Goal: Information Seeking & Learning: Learn about a topic

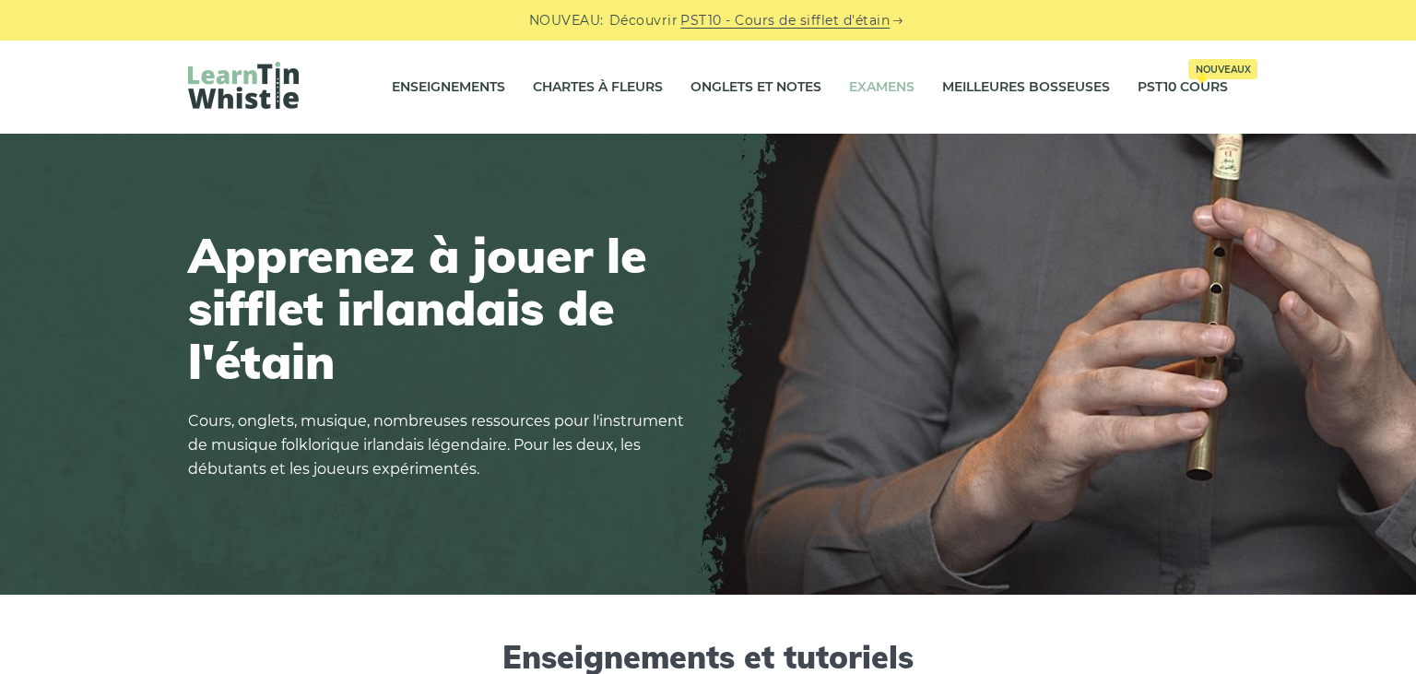
click at [873, 89] on link "Examens" at bounding box center [881, 88] width 65 height 46
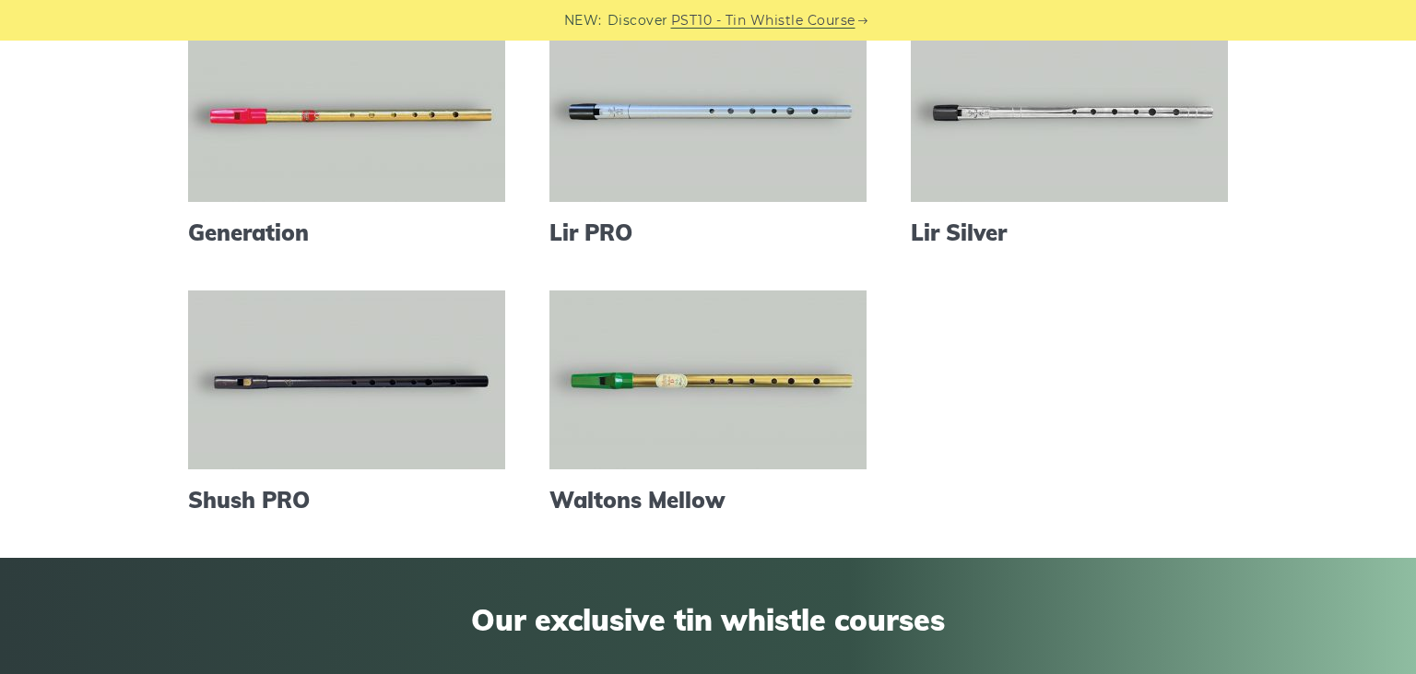
scroll to position [778, 0]
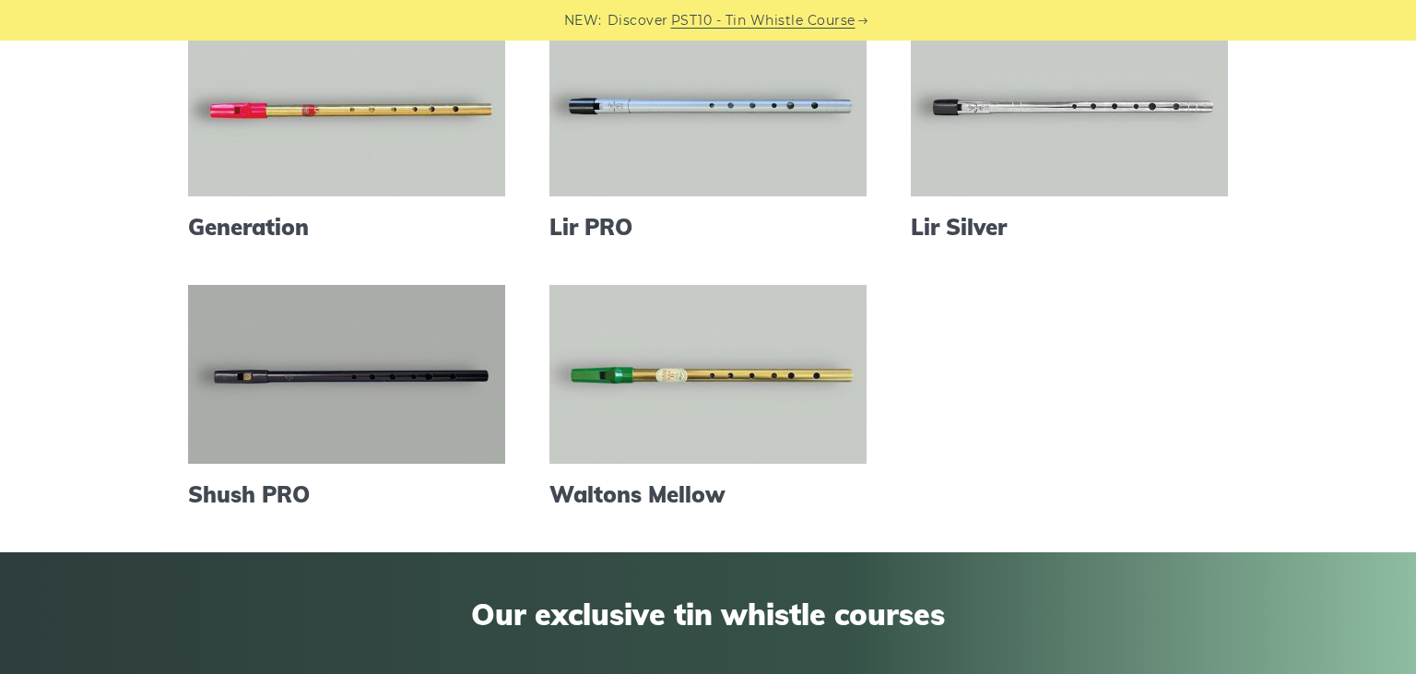
click at [377, 374] on link at bounding box center [346, 374] width 317 height 179
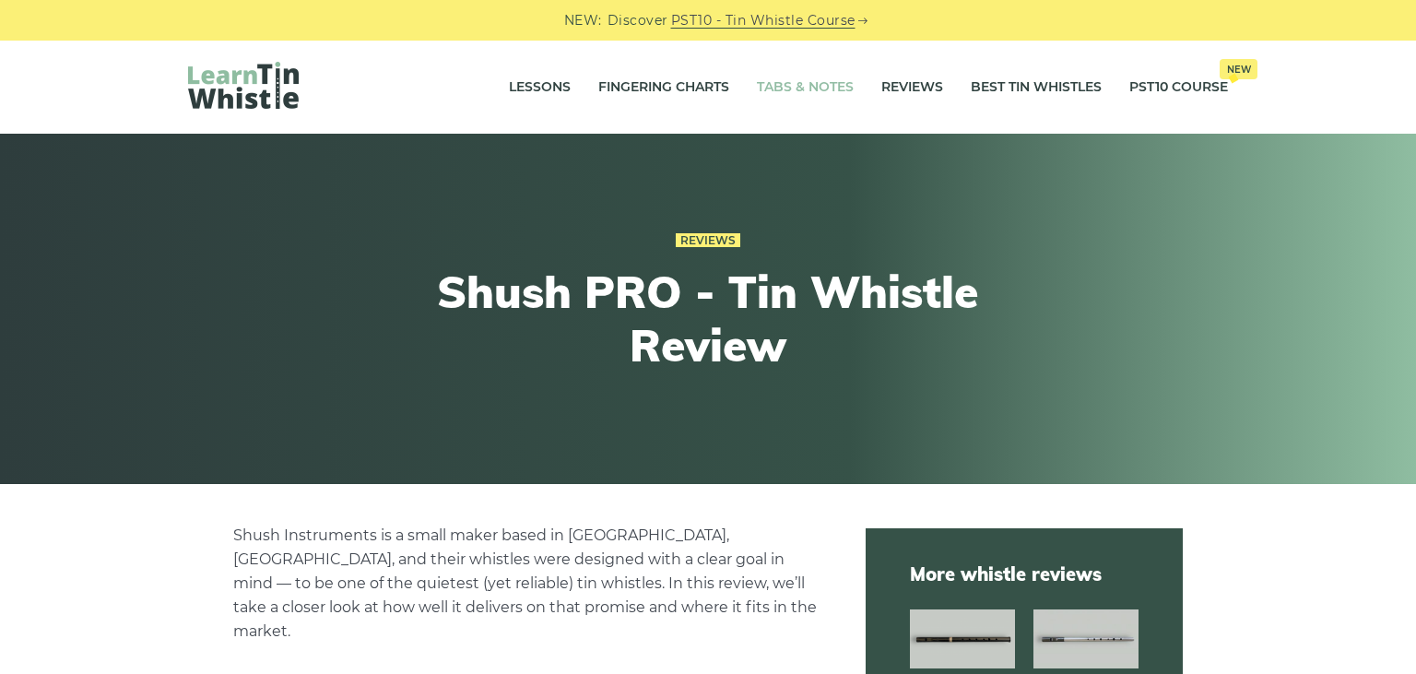
click at [814, 90] on link "Tabs & Notes" at bounding box center [805, 88] width 97 height 46
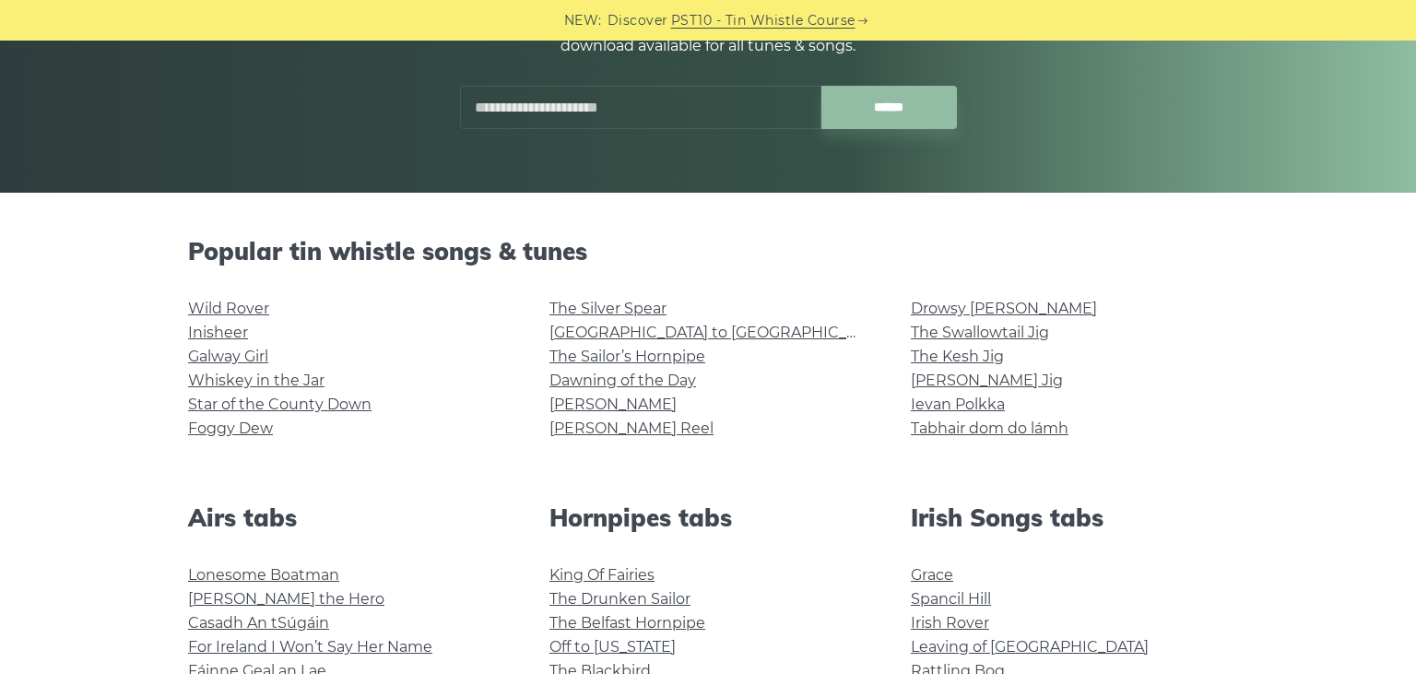
scroll to position [584, 0]
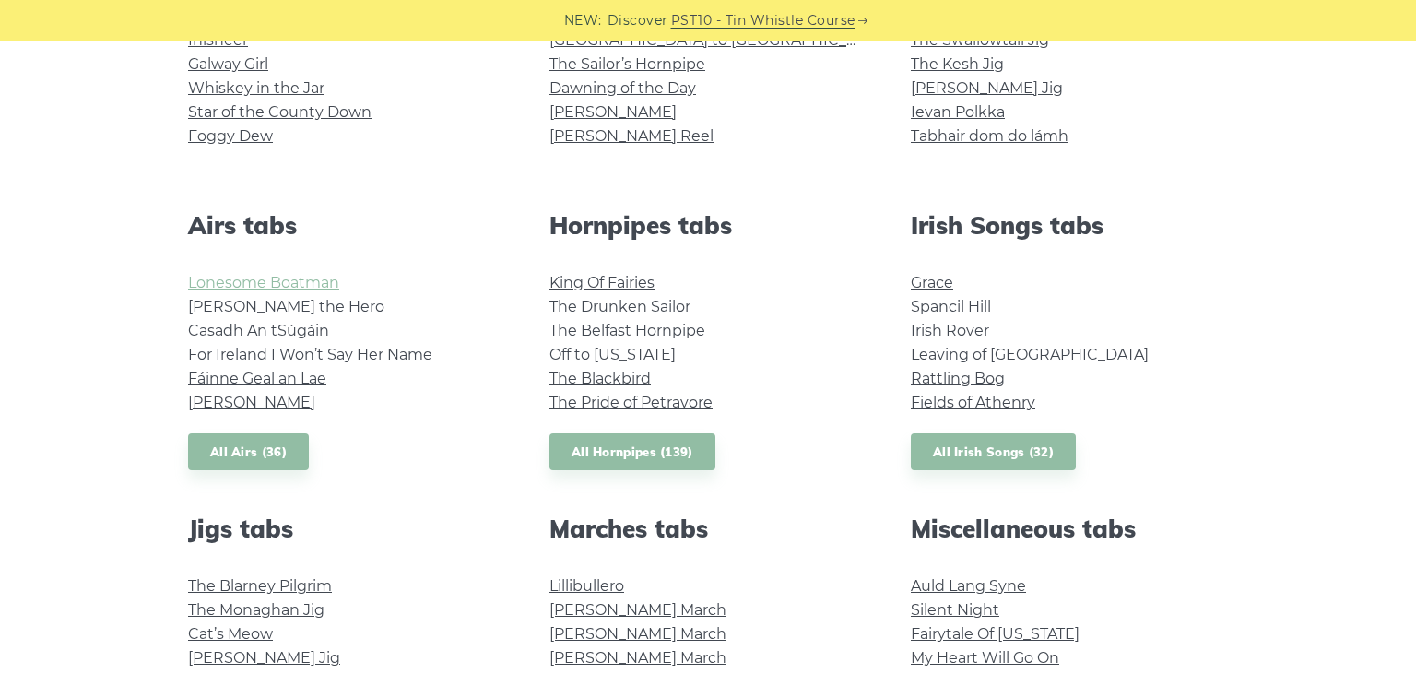
click at [294, 278] on link "Lonesome Boatman" at bounding box center [263, 283] width 151 height 18
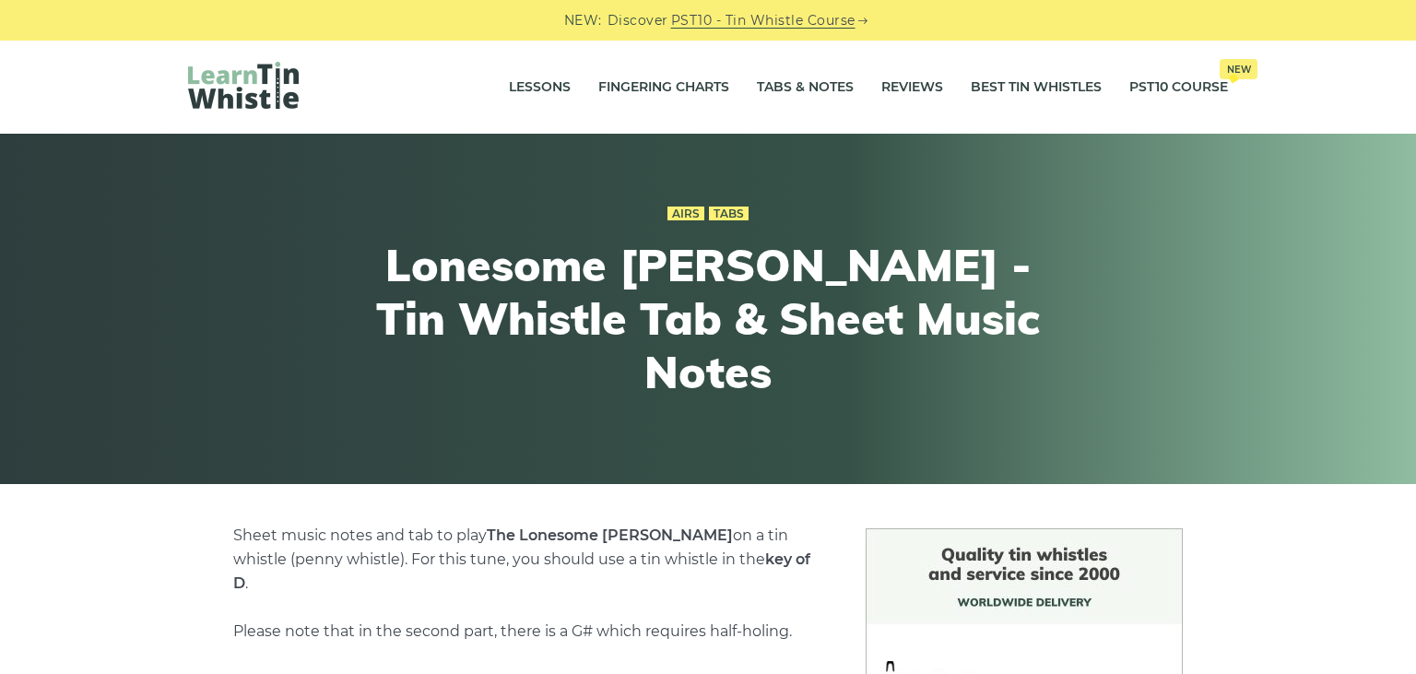
click at [998, 434] on div "Airs Tabs Lonesome Boatman - Tin Whistle Tab & Sheet Music Notes" at bounding box center [708, 309] width 679 height 304
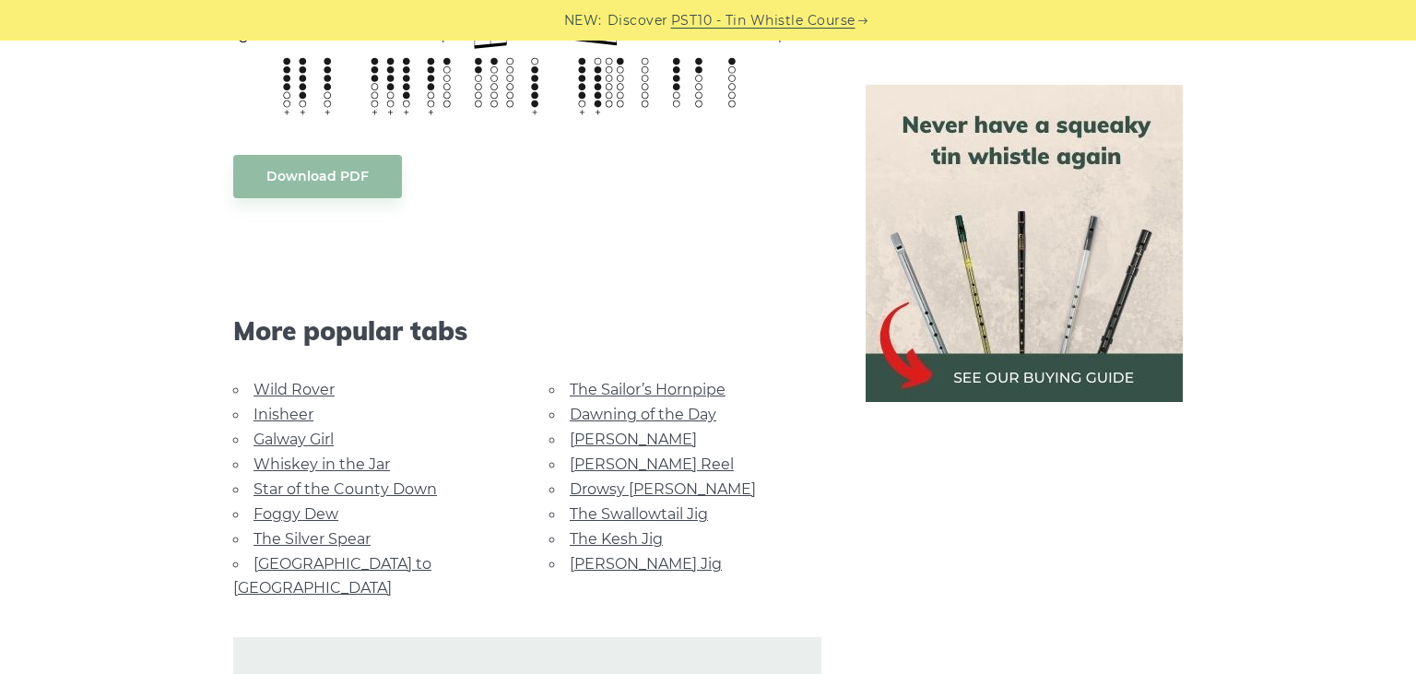
scroll to position [1558, 0]
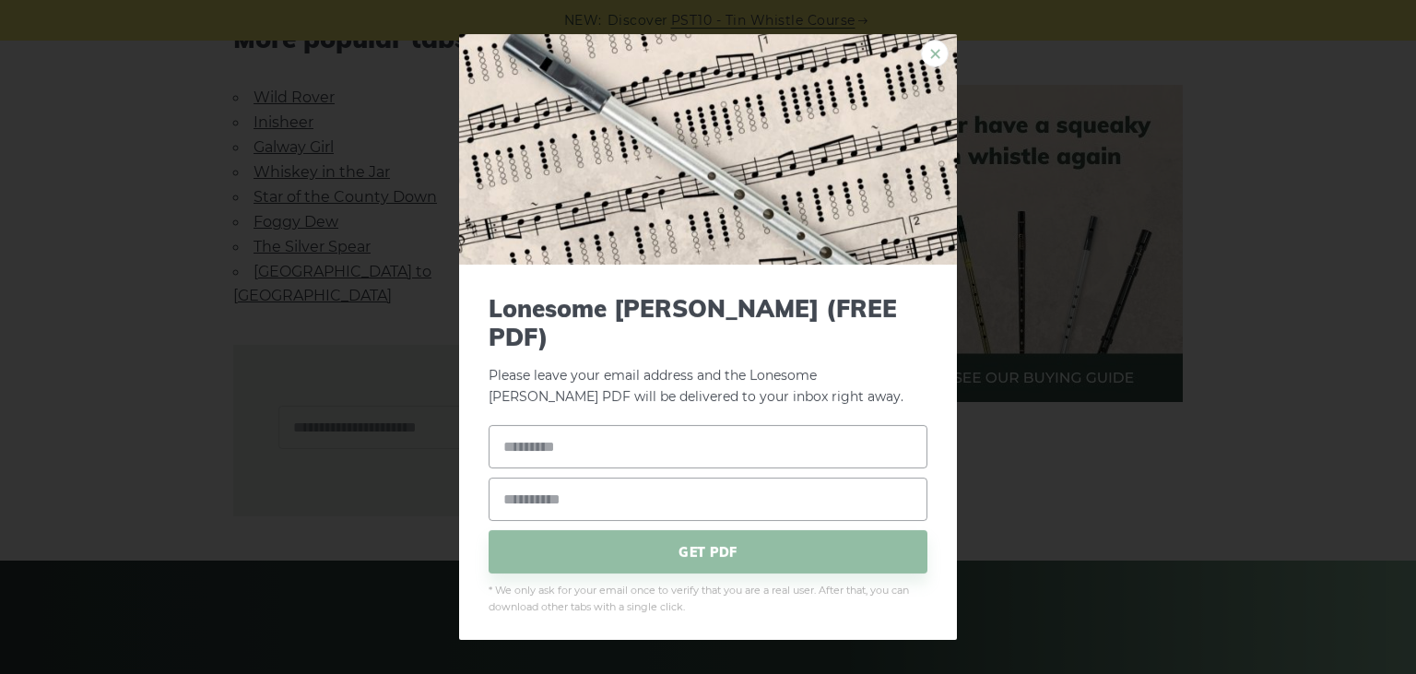
click at [930, 67] on link "×" at bounding box center [935, 54] width 28 height 28
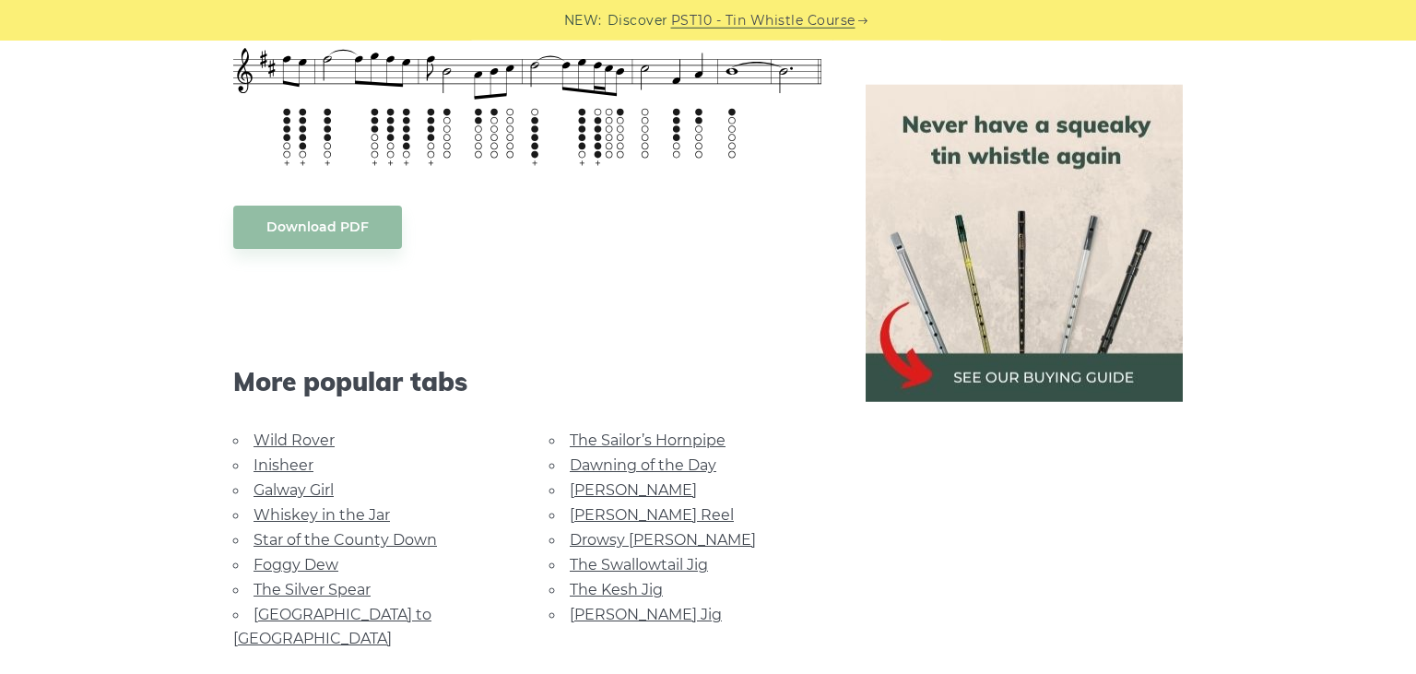
scroll to position [1265, 0]
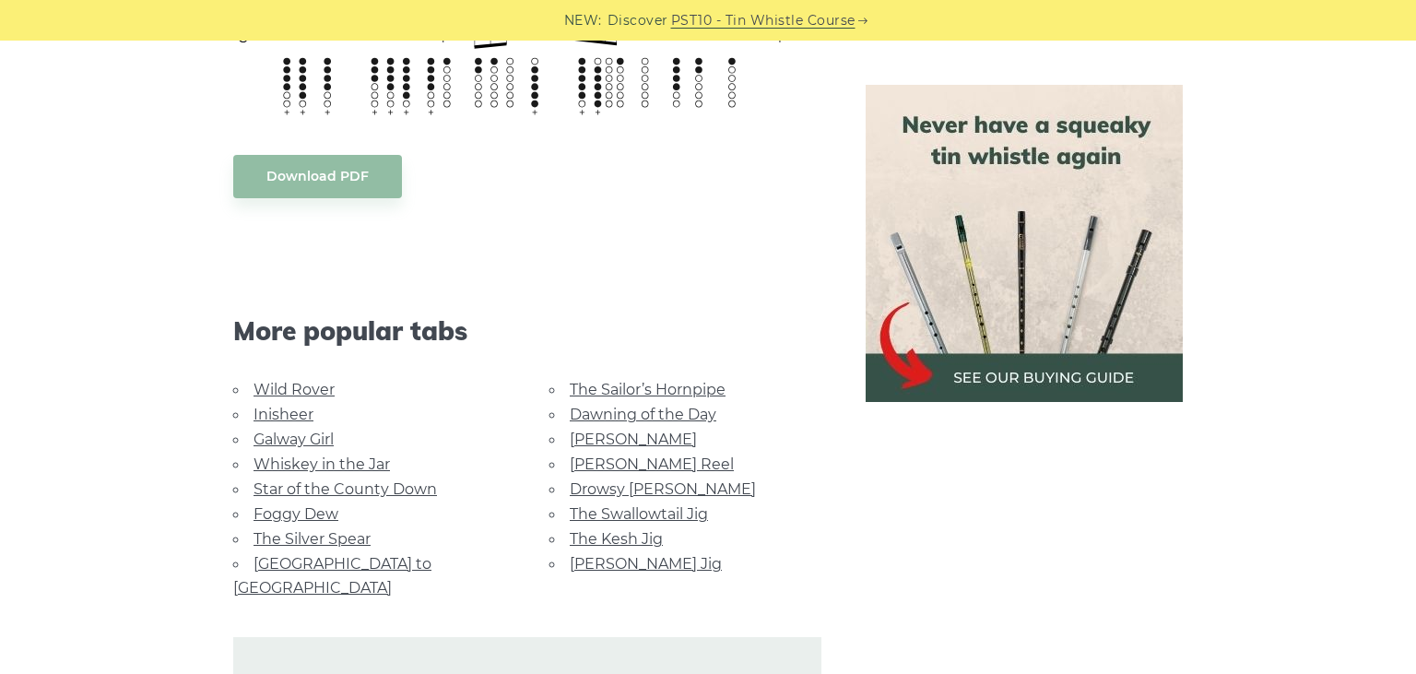
click at [294, 406] on link "Inisheer" at bounding box center [284, 415] width 60 height 18
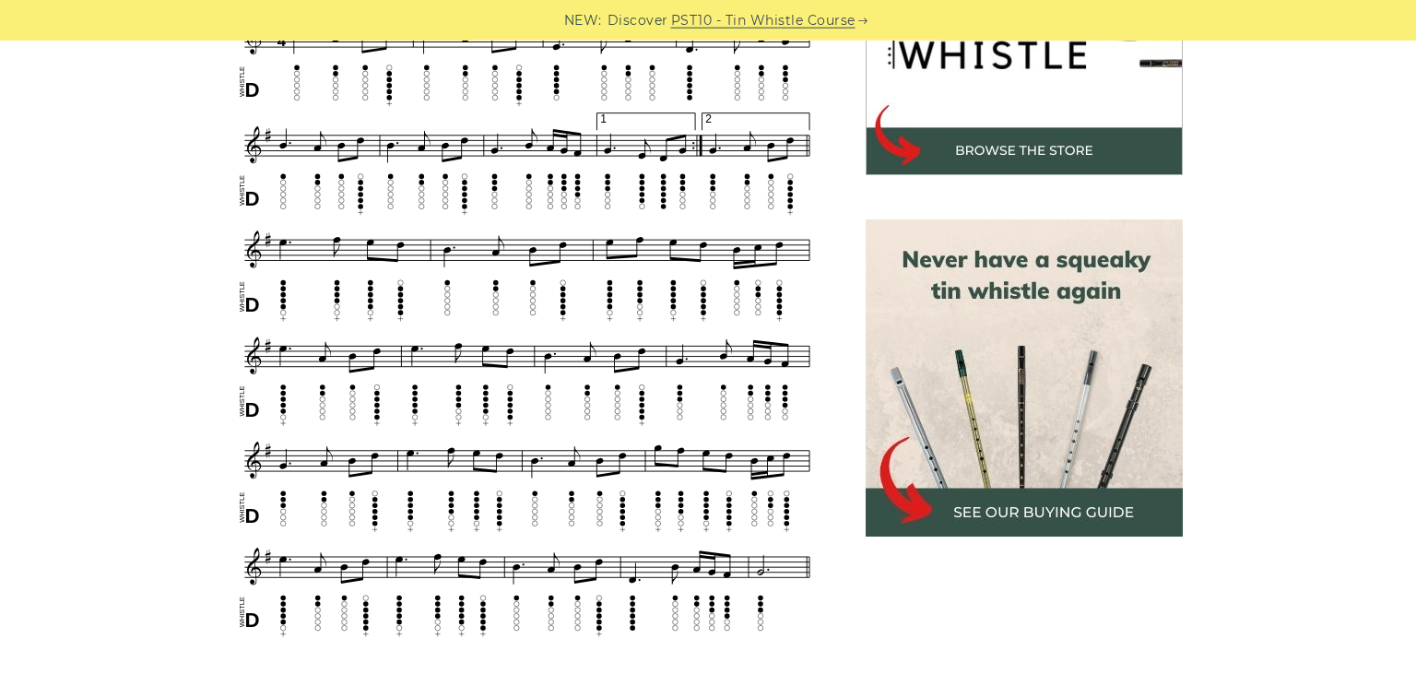
scroll to position [487, 0]
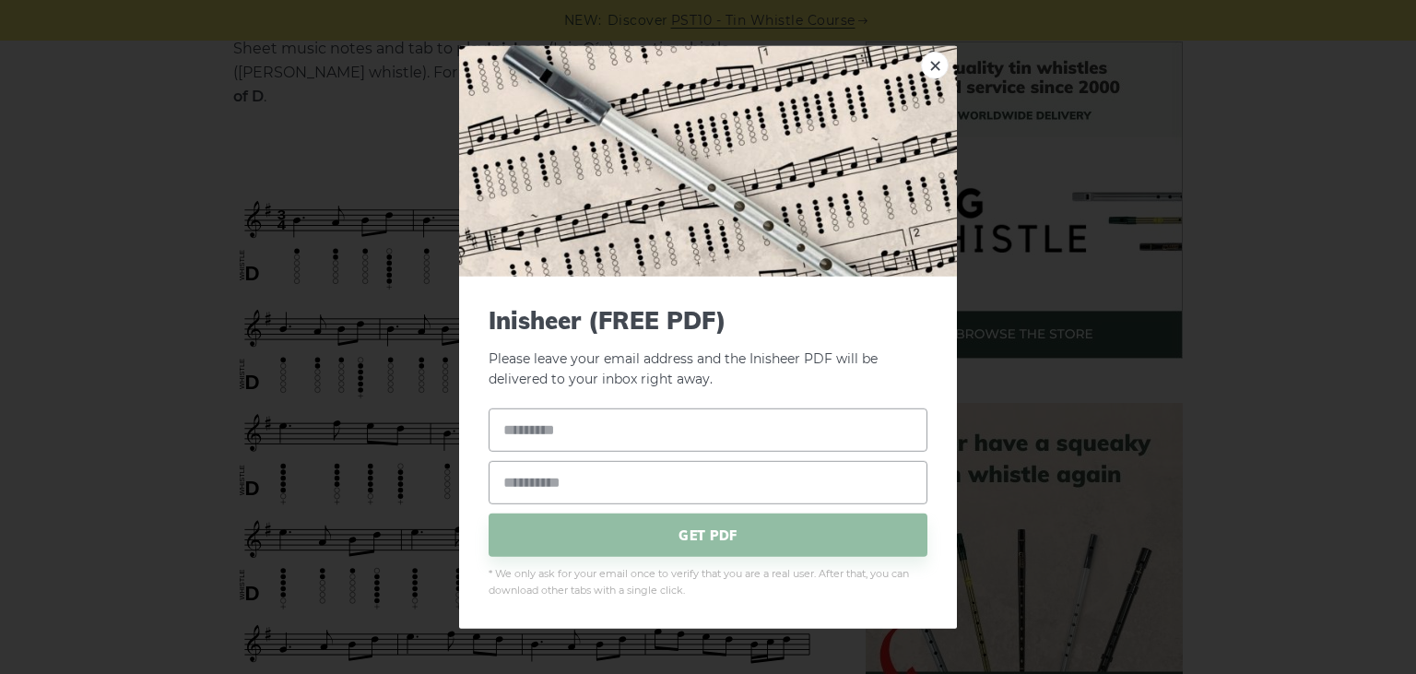
drag, startPoint x: 564, startPoint y: 129, endPoint x: 548, endPoint y: 131, distance: 16.7
click at [939, 63] on link "×" at bounding box center [935, 65] width 28 height 28
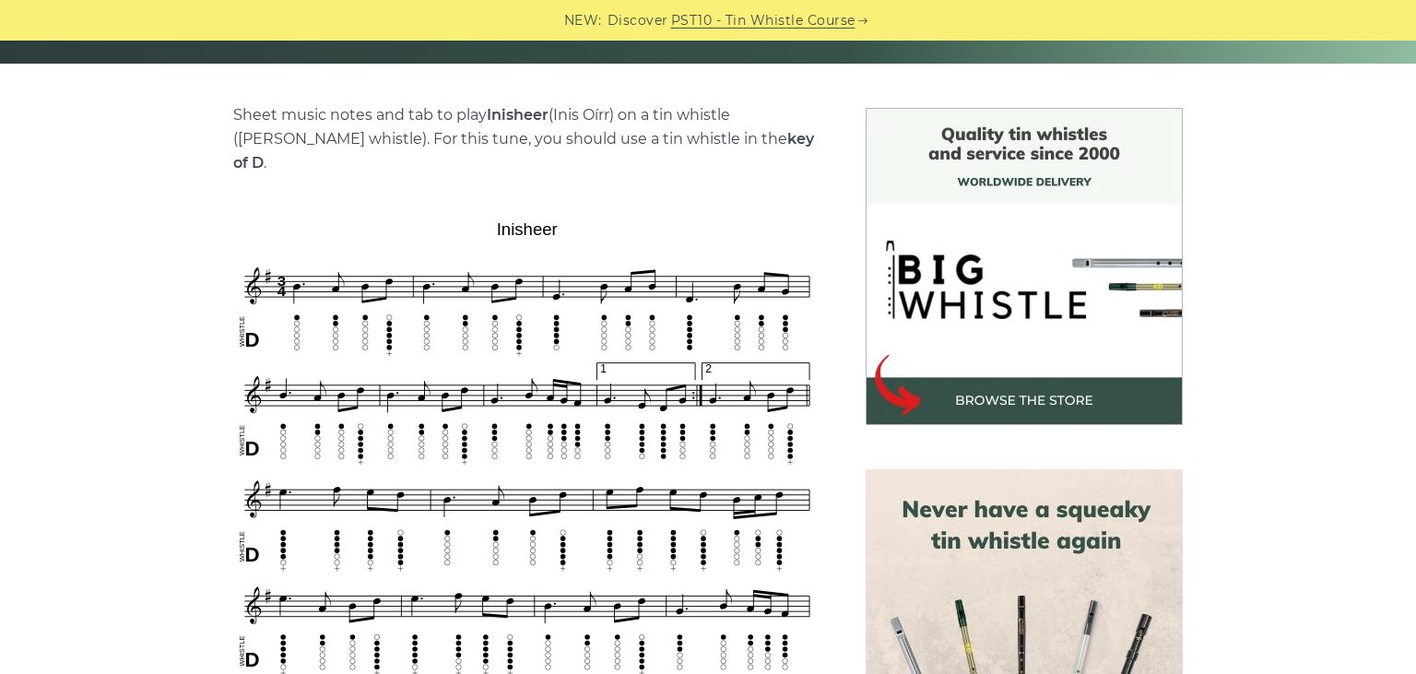
scroll to position [389, 0]
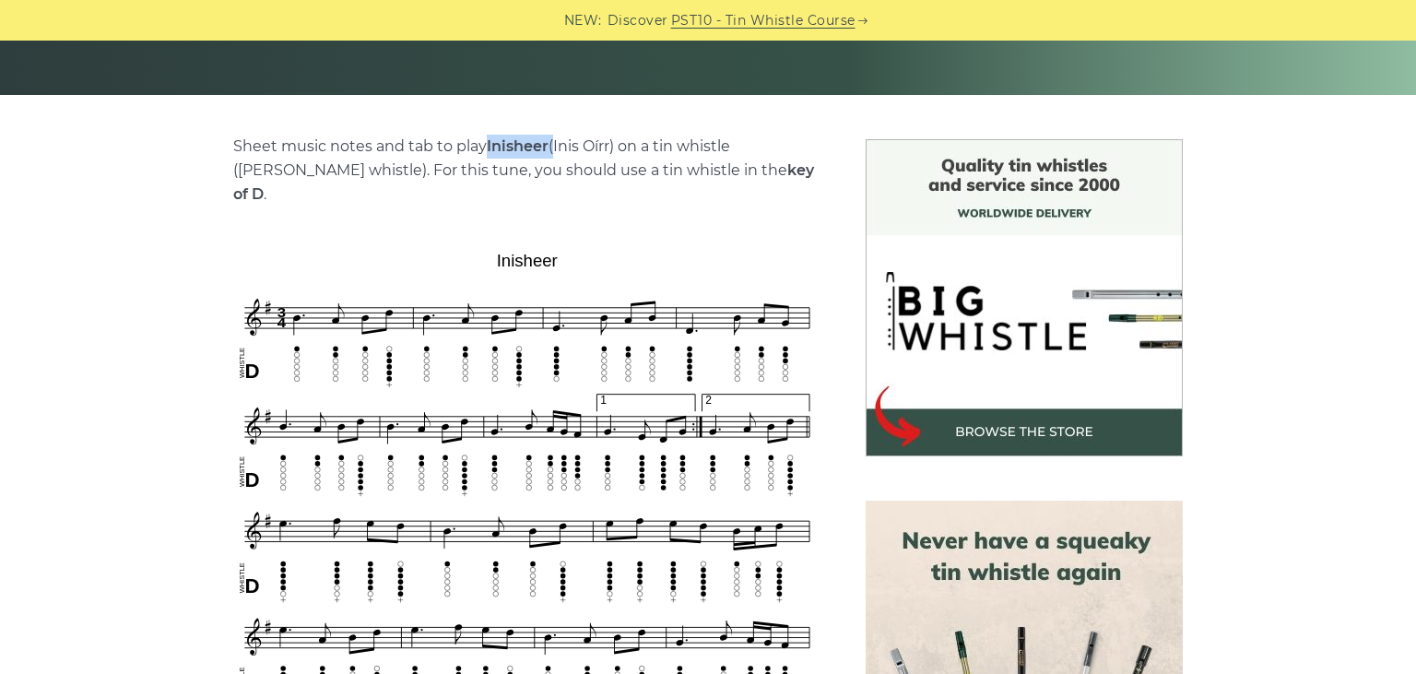
drag, startPoint x: 554, startPoint y: 146, endPoint x: 490, endPoint y: 145, distance: 64.6
click at [490, 145] on p "Sheet music notes and tab to play Inisheer (Inis Oírr) on a tin whistle (penny …" at bounding box center [527, 171] width 588 height 72
copy p "Inisheer"
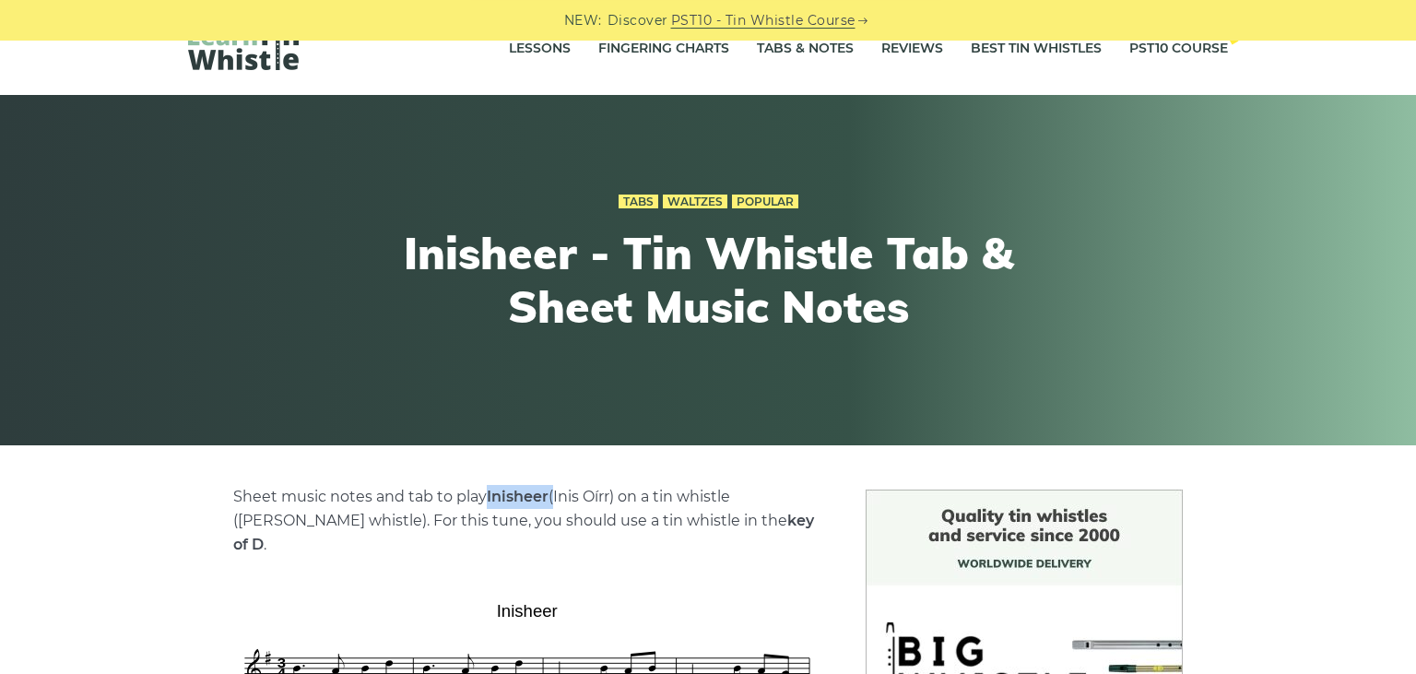
scroll to position [0, 0]
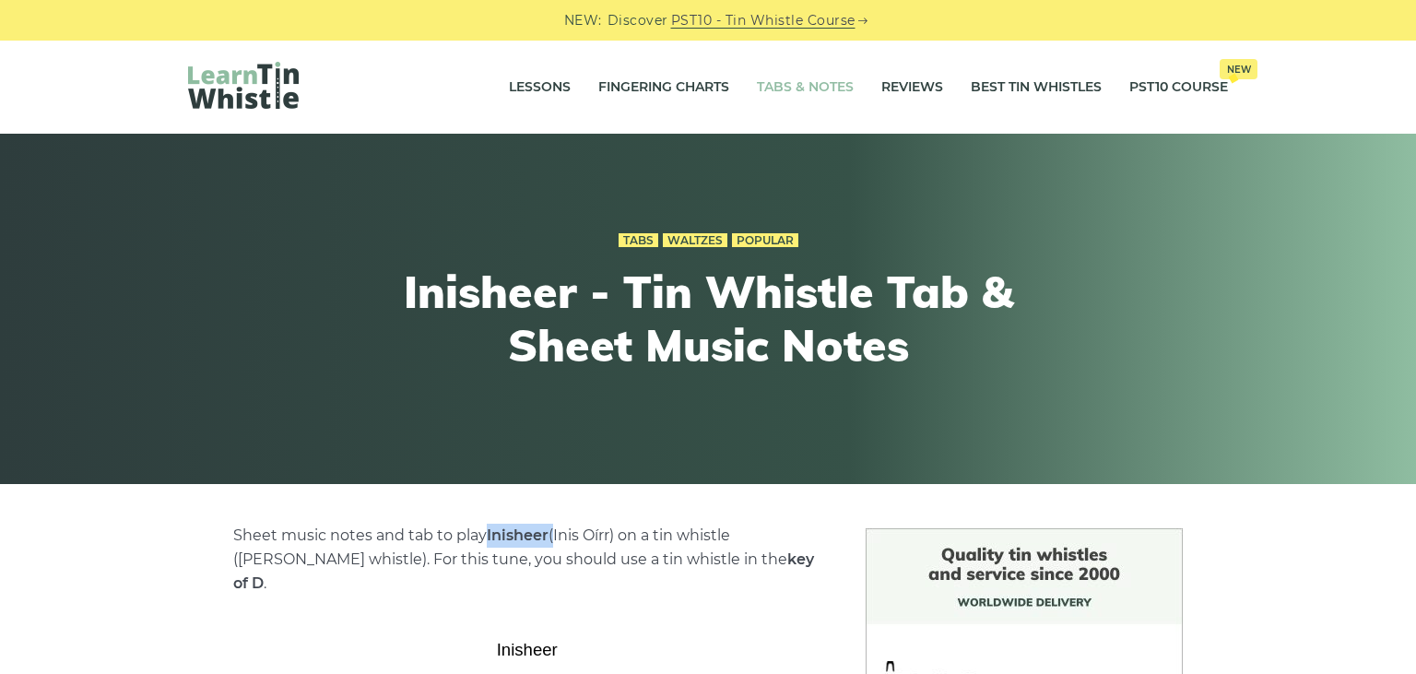
click at [815, 100] on link "Tabs & Notes" at bounding box center [805, 88] width 97 height 46
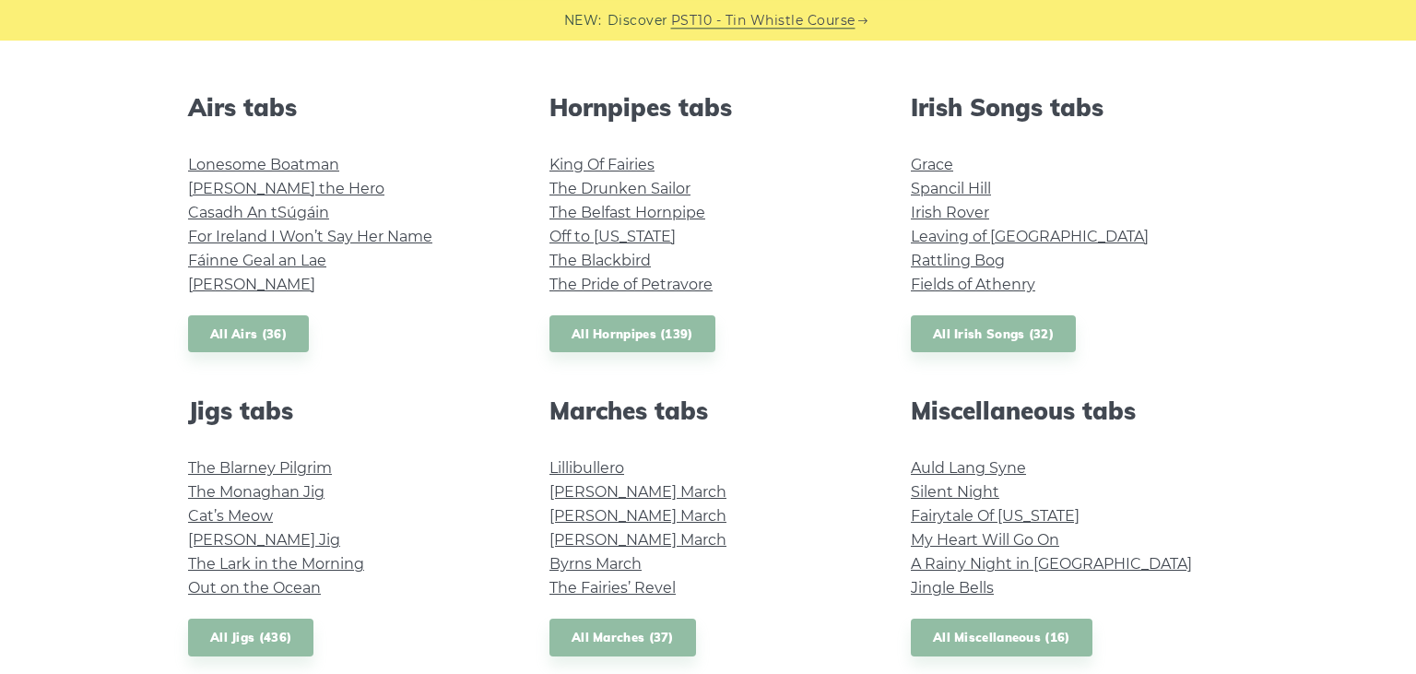
scroll to position [778, 0]
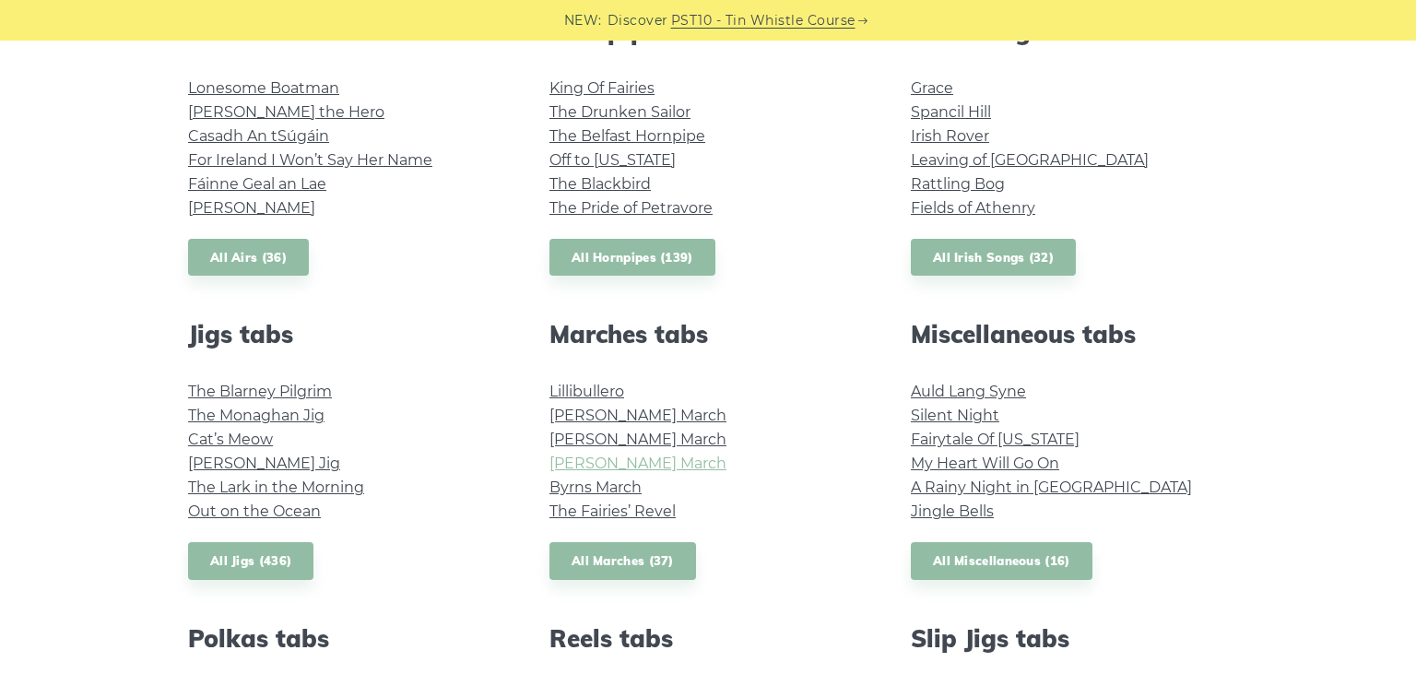
click at [606, 460] on link "[PERSON_NAME] March" at bounding box center [638, 464] width 177 height 18
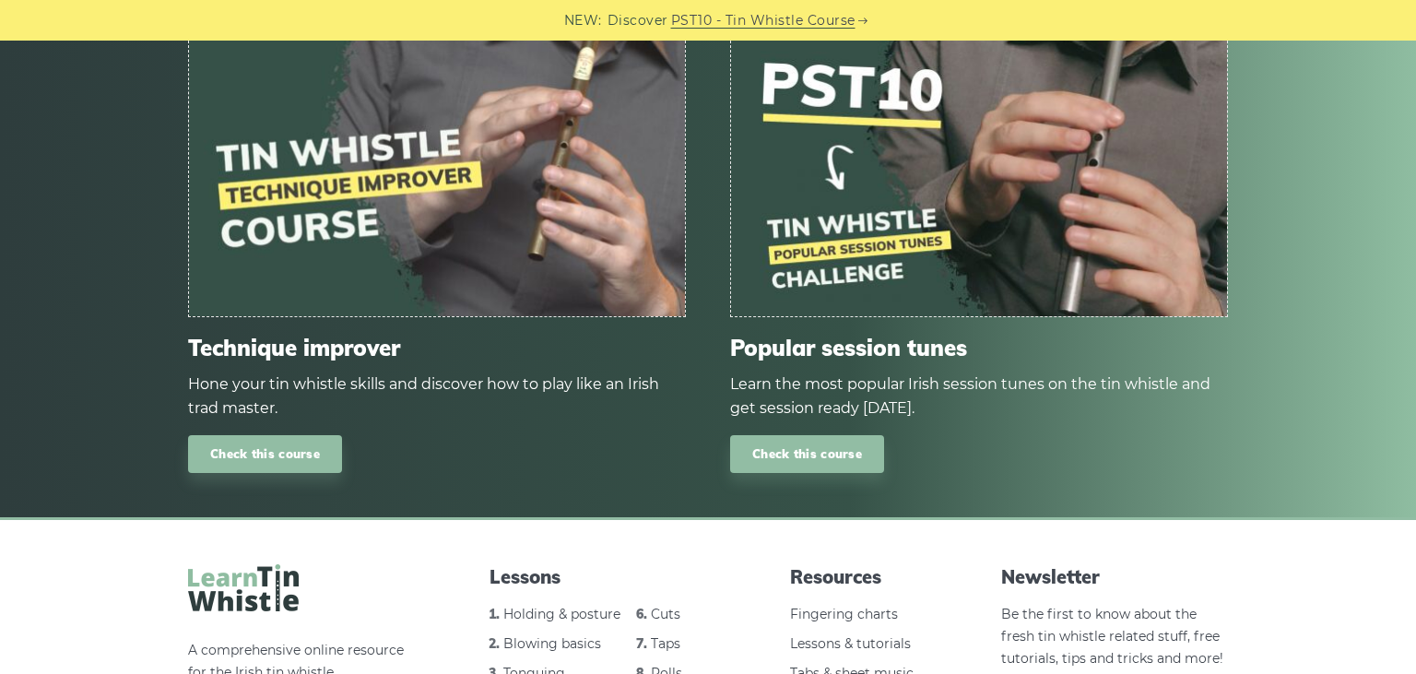
scroll to position [2142, 0]
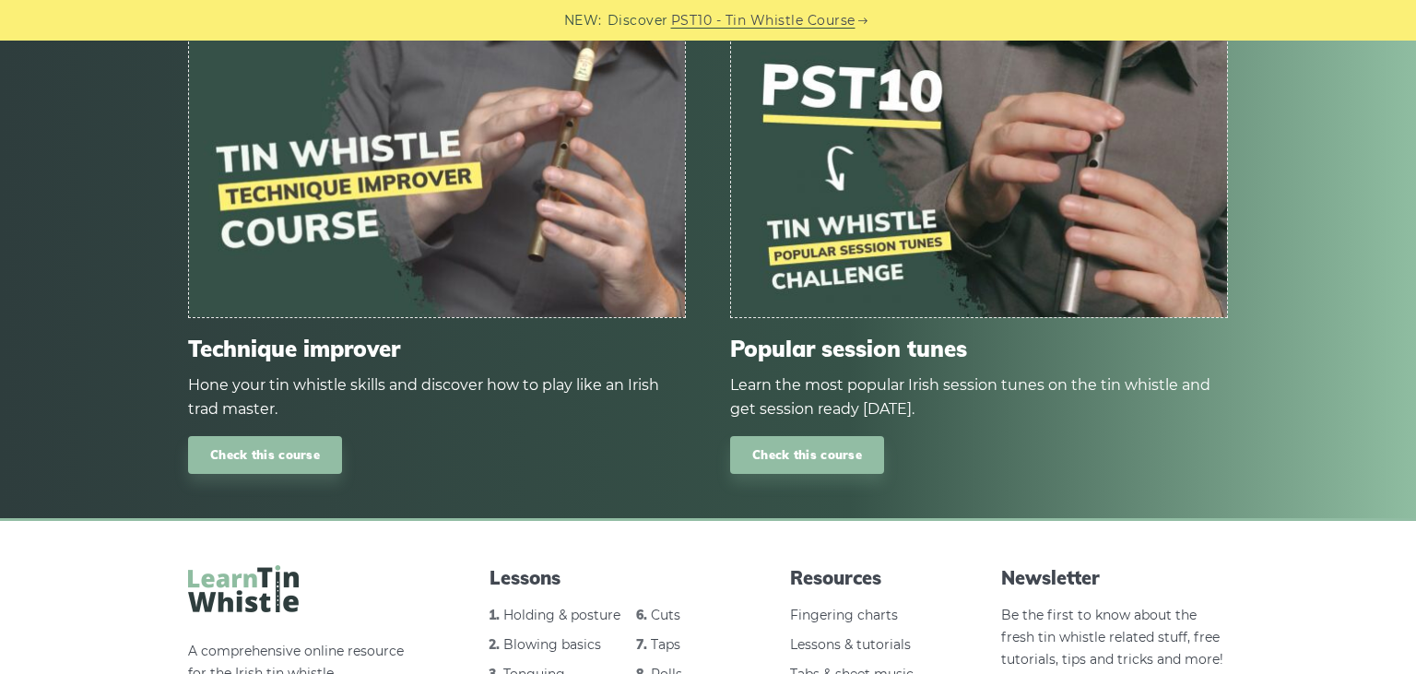
click at [454, 243] on img at bounding box center [437, 177] width 496 height 279
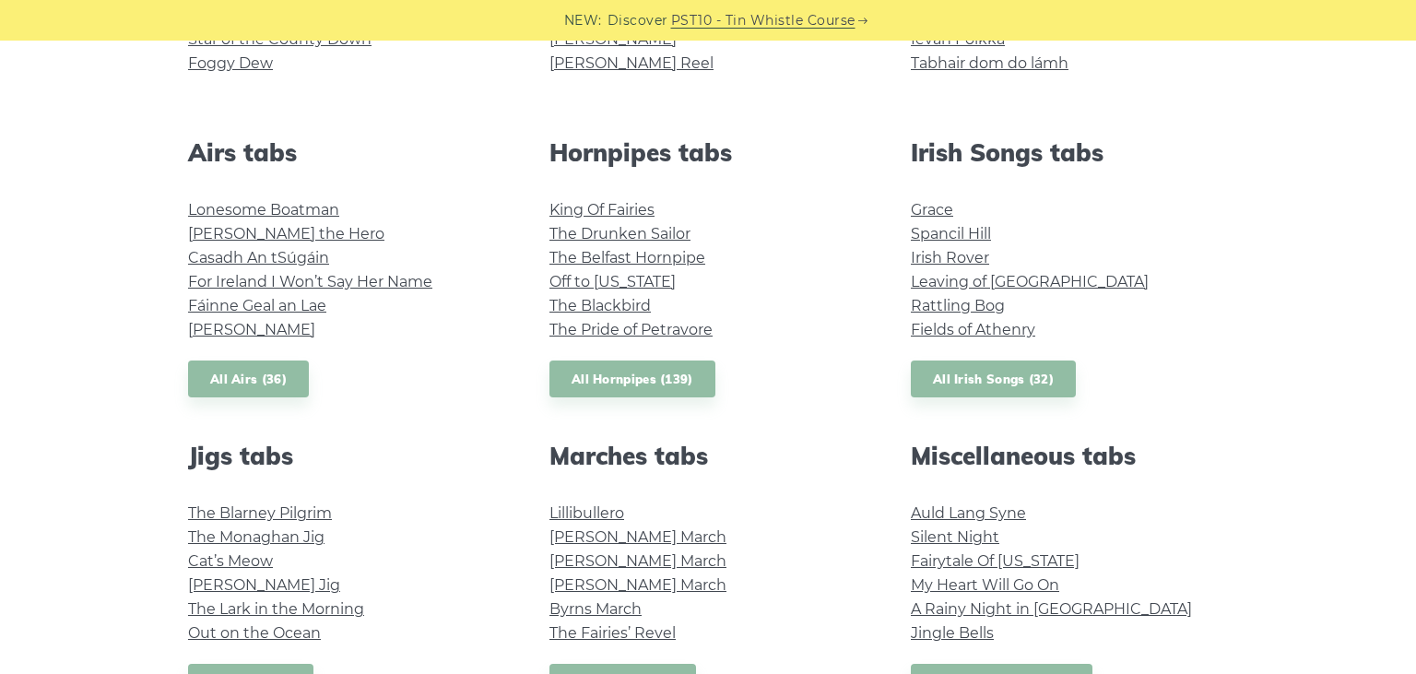
scroll to position [754, 0]
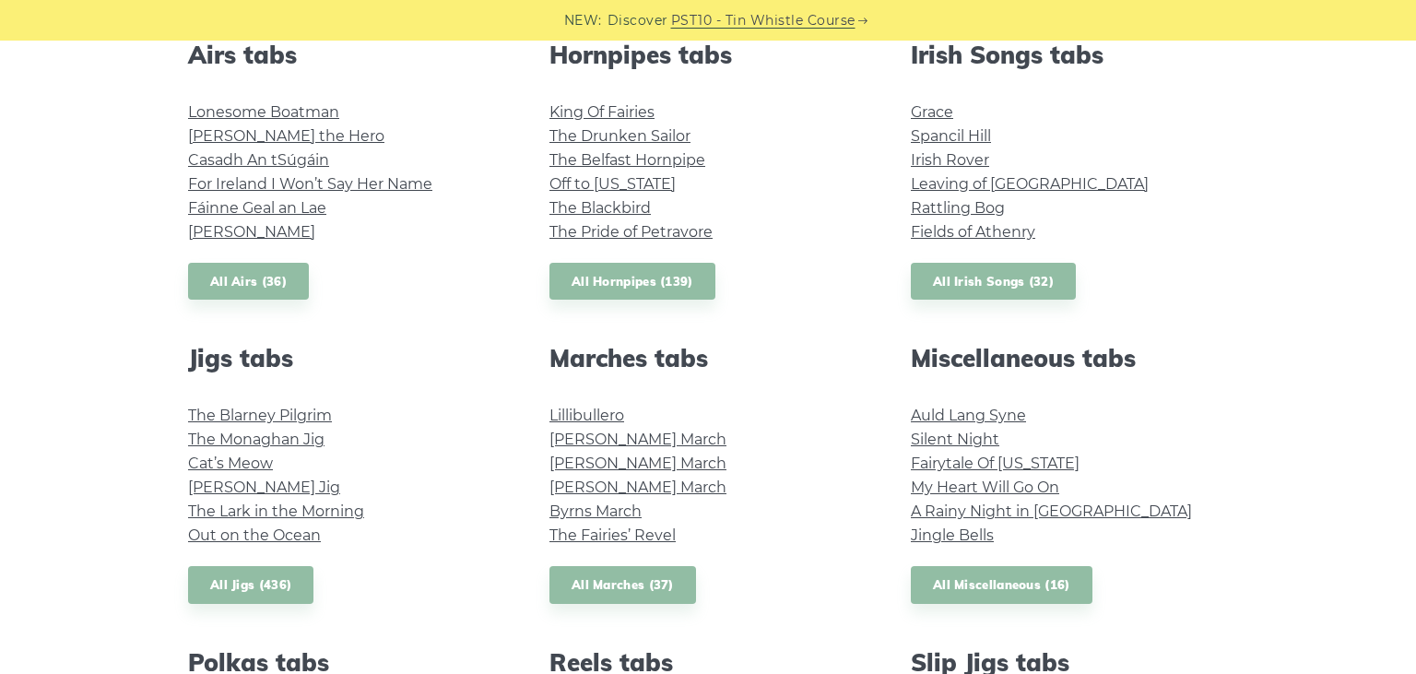
click at [469, 310] on div "Popular tin whistle songs & tunes Wild Rover Inisheer Galway Girl Whiskey in th…" at bounding box center [708, 515] width 1084 height 1482
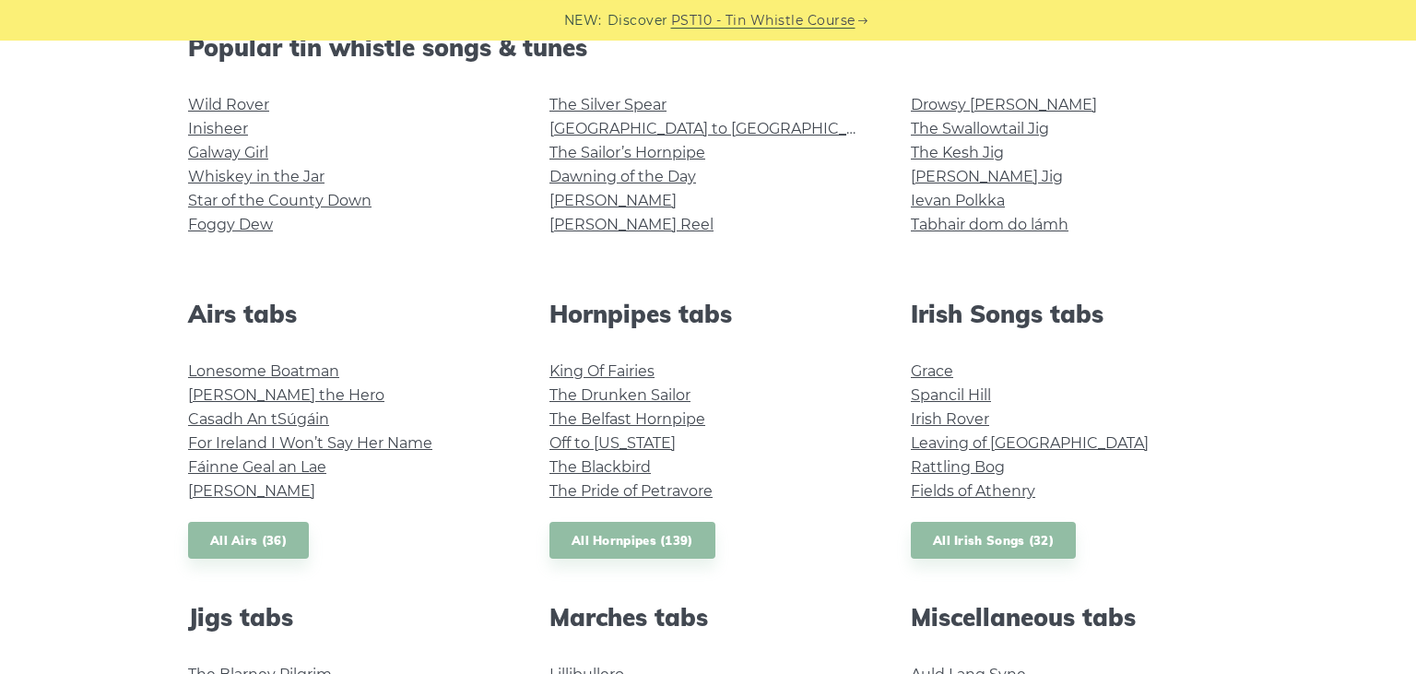
scroll to position [657, 0]
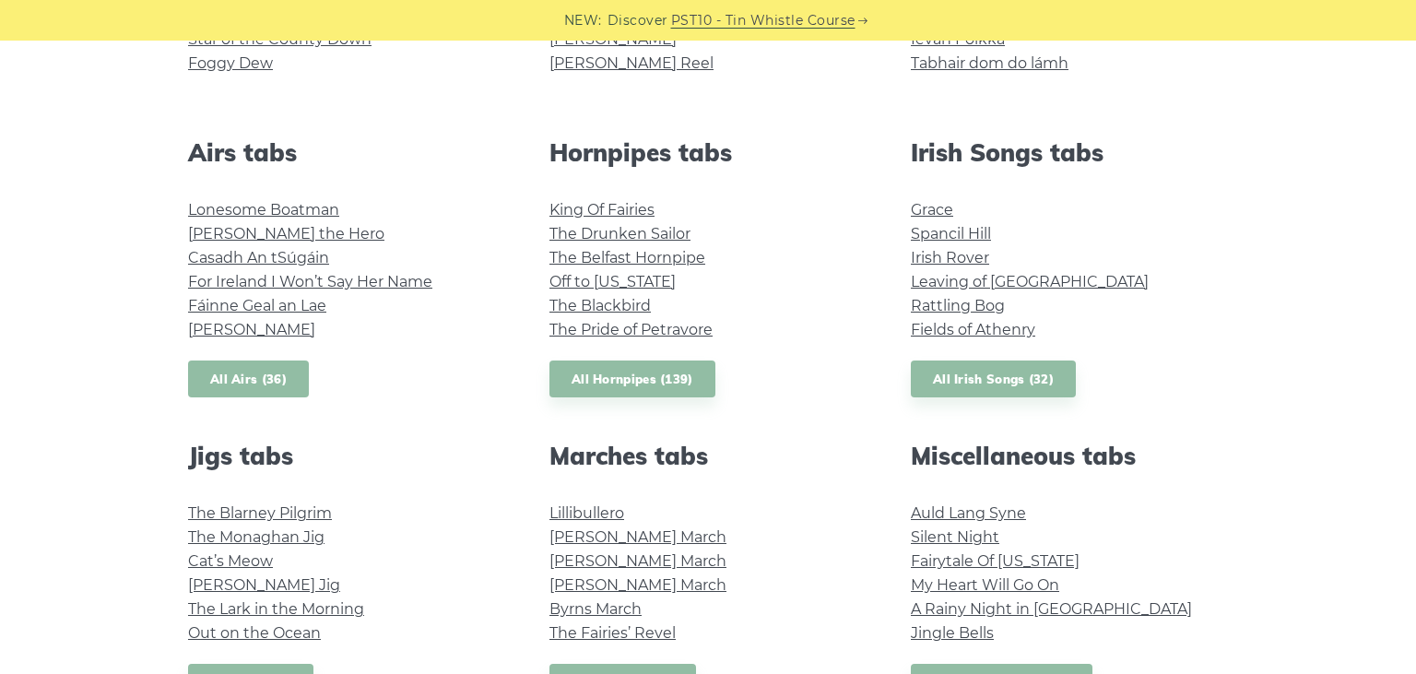
click at [256, 376] on link "All Airs (36)" at bounding box center [248, 380] width 121 height 38
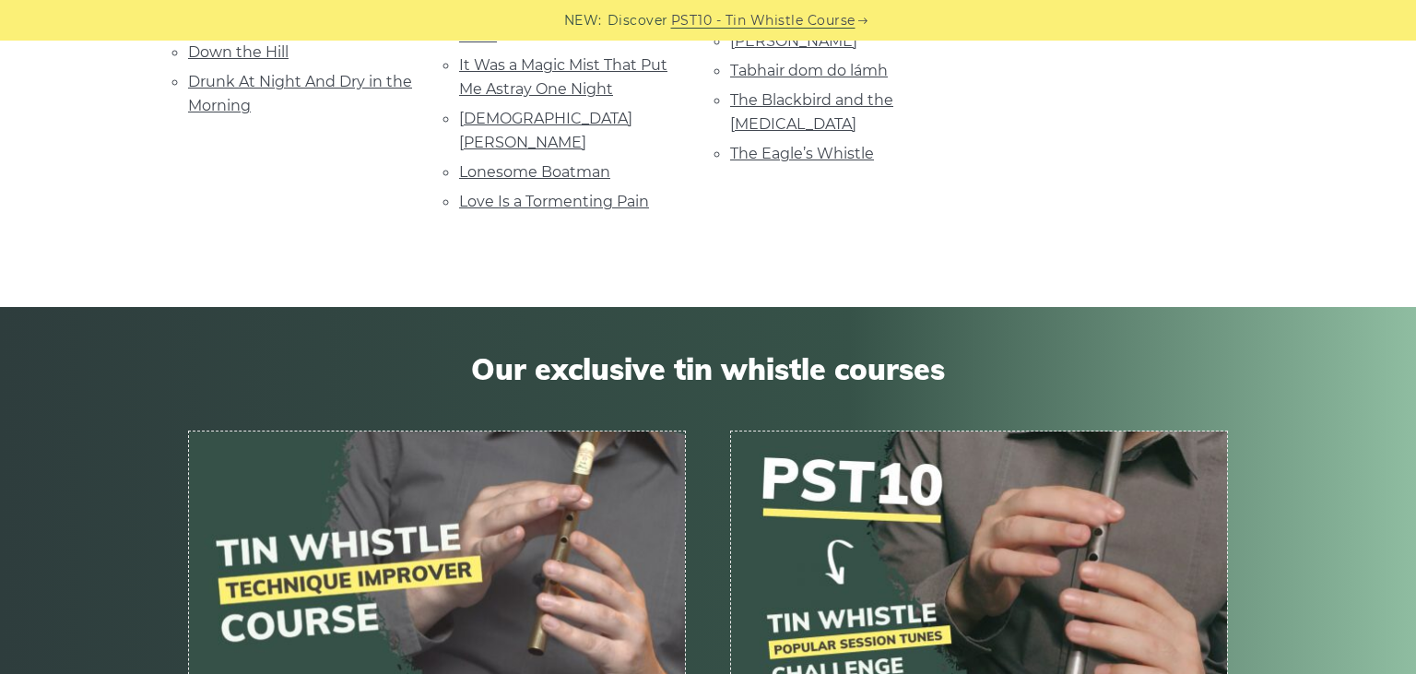
scroll to position [432, 0]
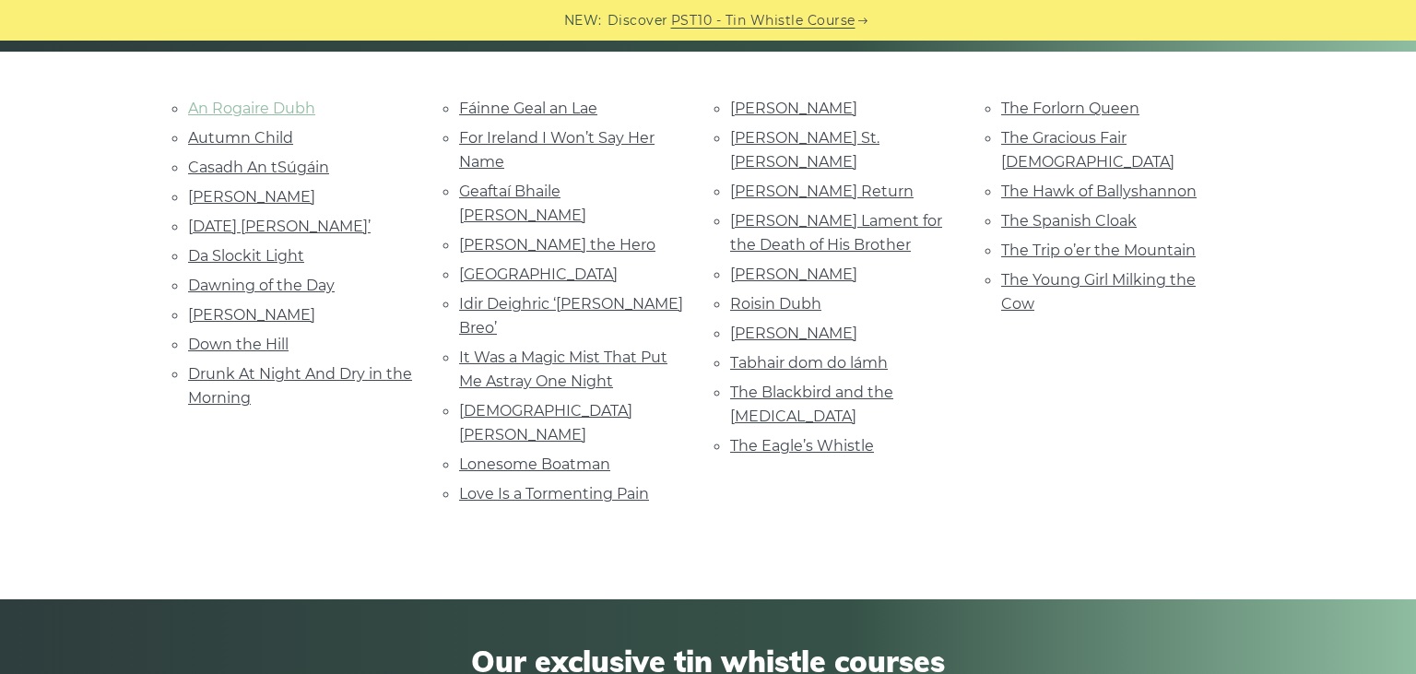
click at [214, 100] on link "An Rogaire Dubh" at bounding box center [251, 109] width 127 height 18
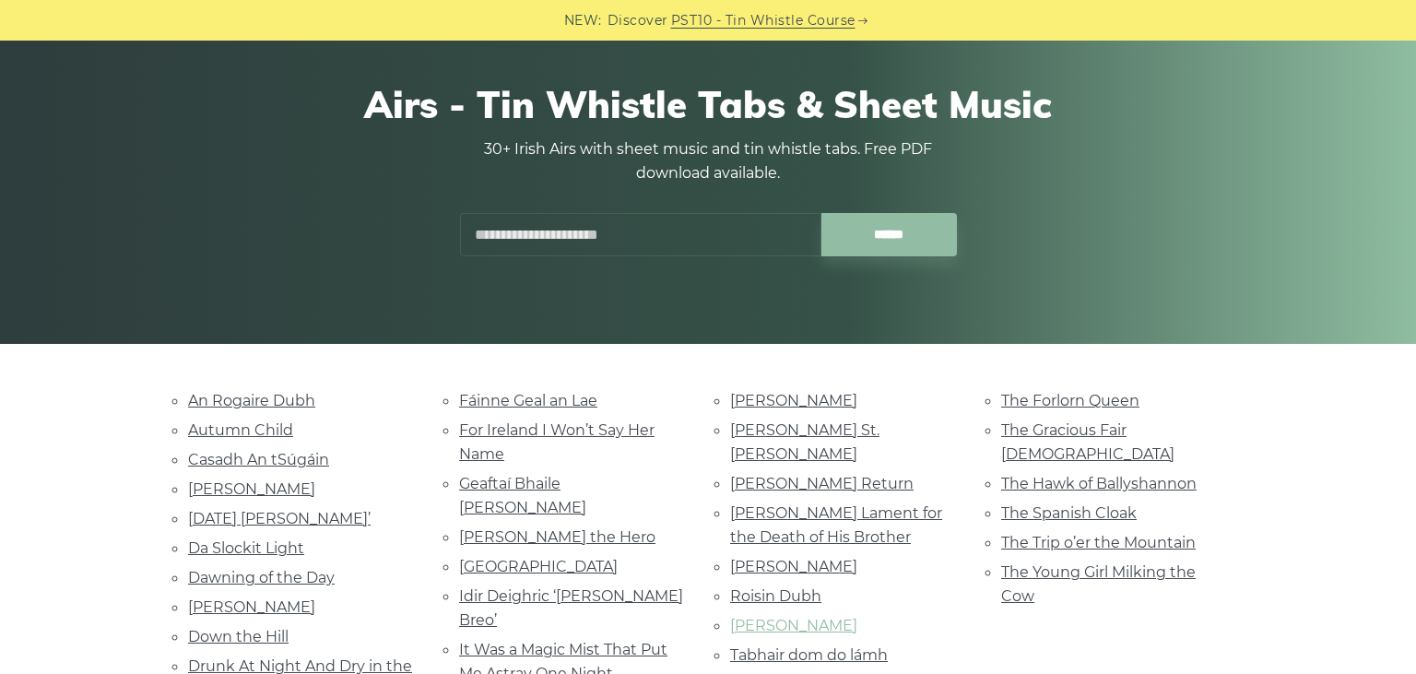
scroll to position [0, 0]
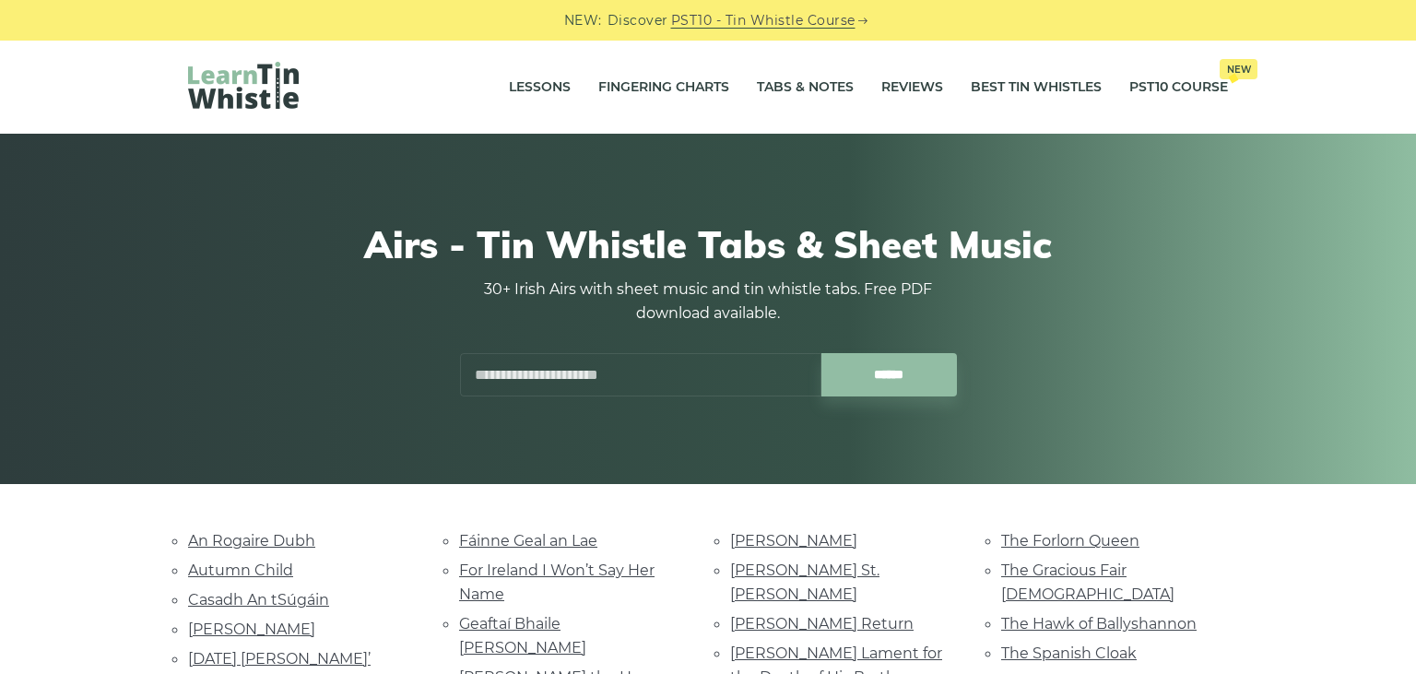
click at [1118, 273] on div "Airs - Tin Whistle Tabs & Sheet Music 30+ Irish Airs with sheet music and tin w…" at bounding box center [708, 309] width 1040 height 263
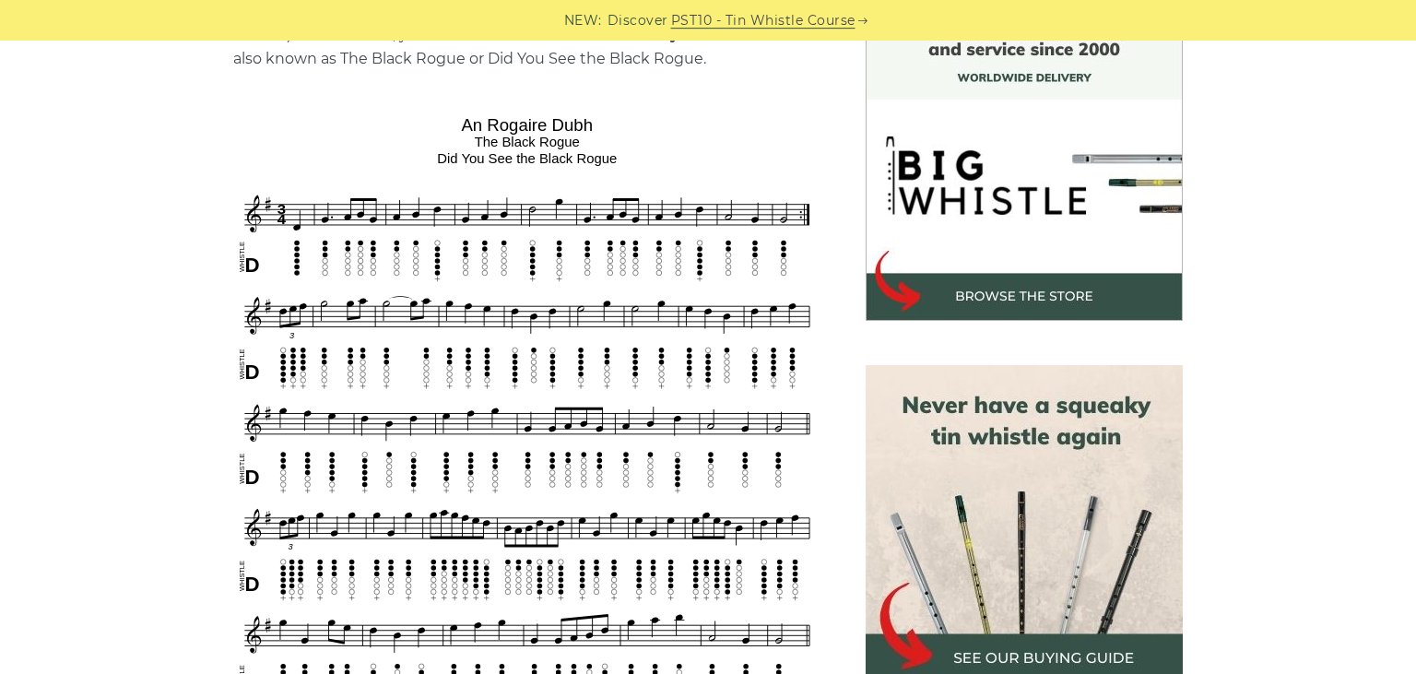
scroll to position [389, 0]
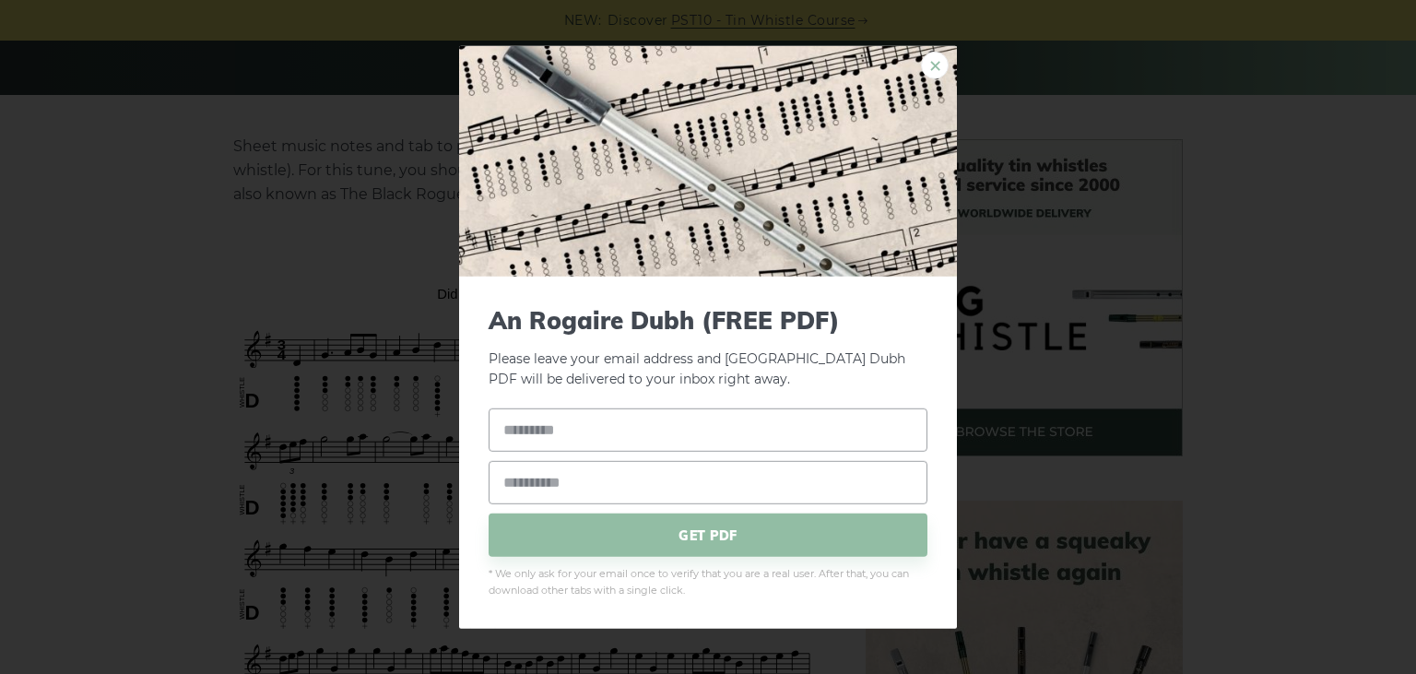
click at [945, 68] on link "×" at bounding box center [935, 65] width 28 height 28
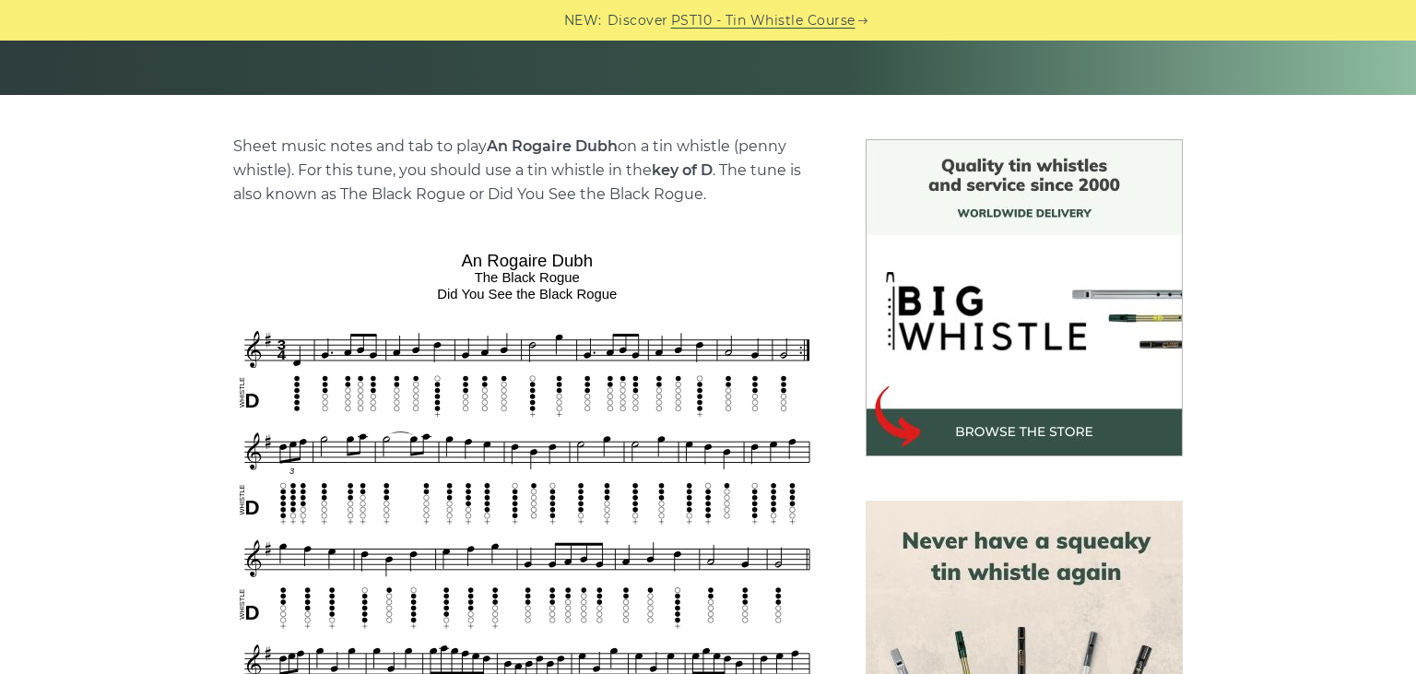
drag, startPoint x: 945, startPoint y: 68, endPoint x: 920, endPoint y: 123, distance: 59.8
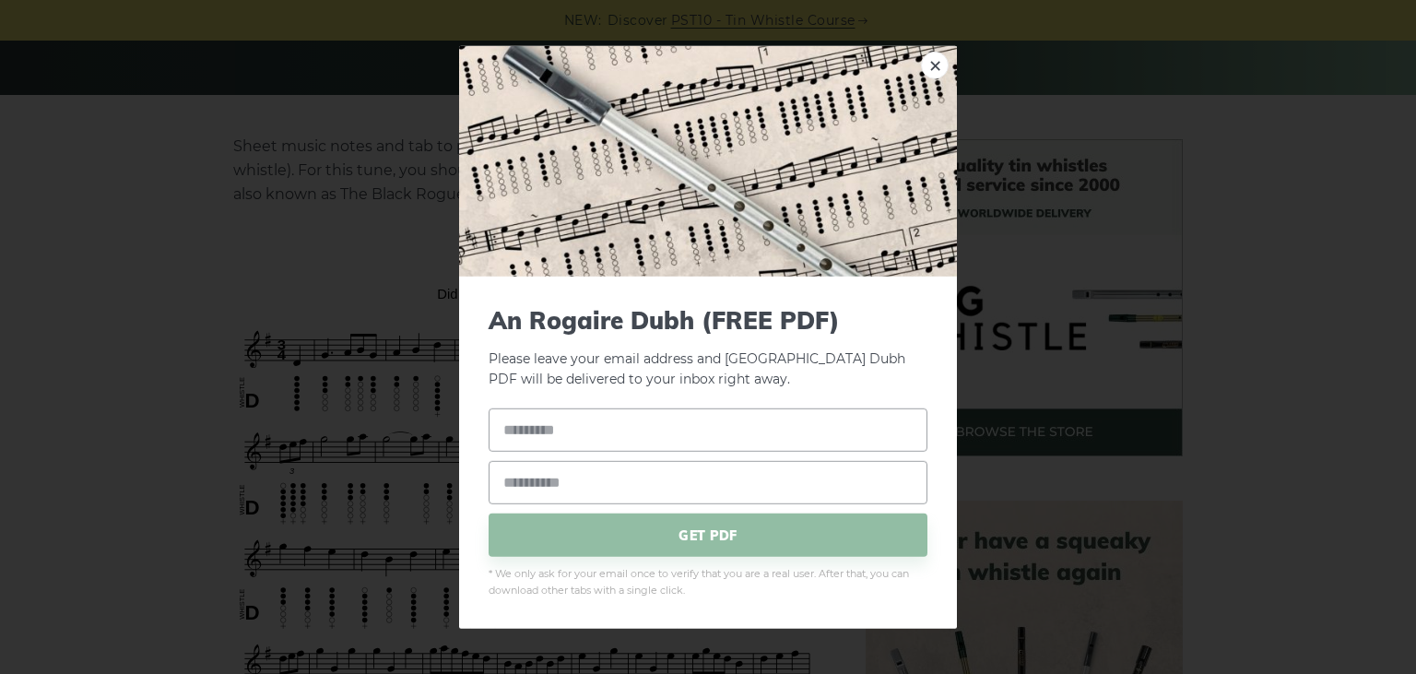
click at [942, 65] on link "×" at bounding box center [935, 65] width 28 height 28
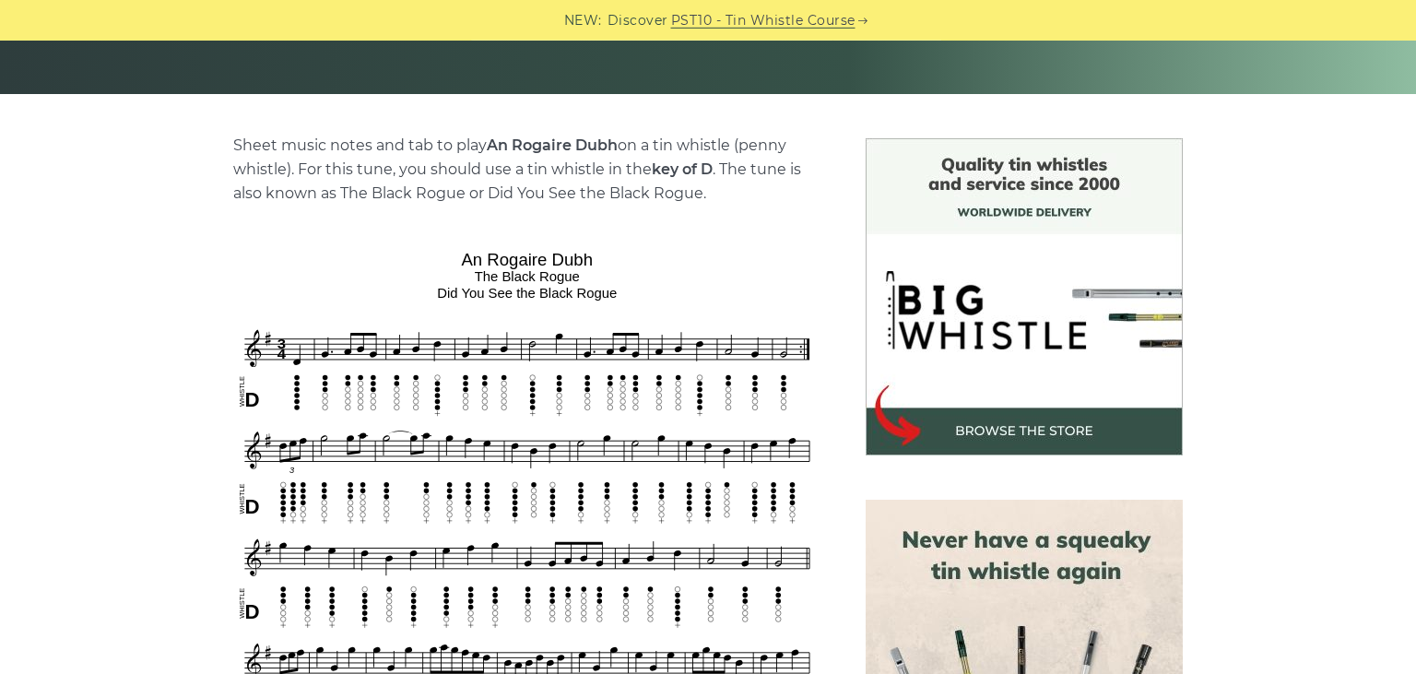
scroll to position [291, 0]
